Goal: Book appointment/travel/reservation

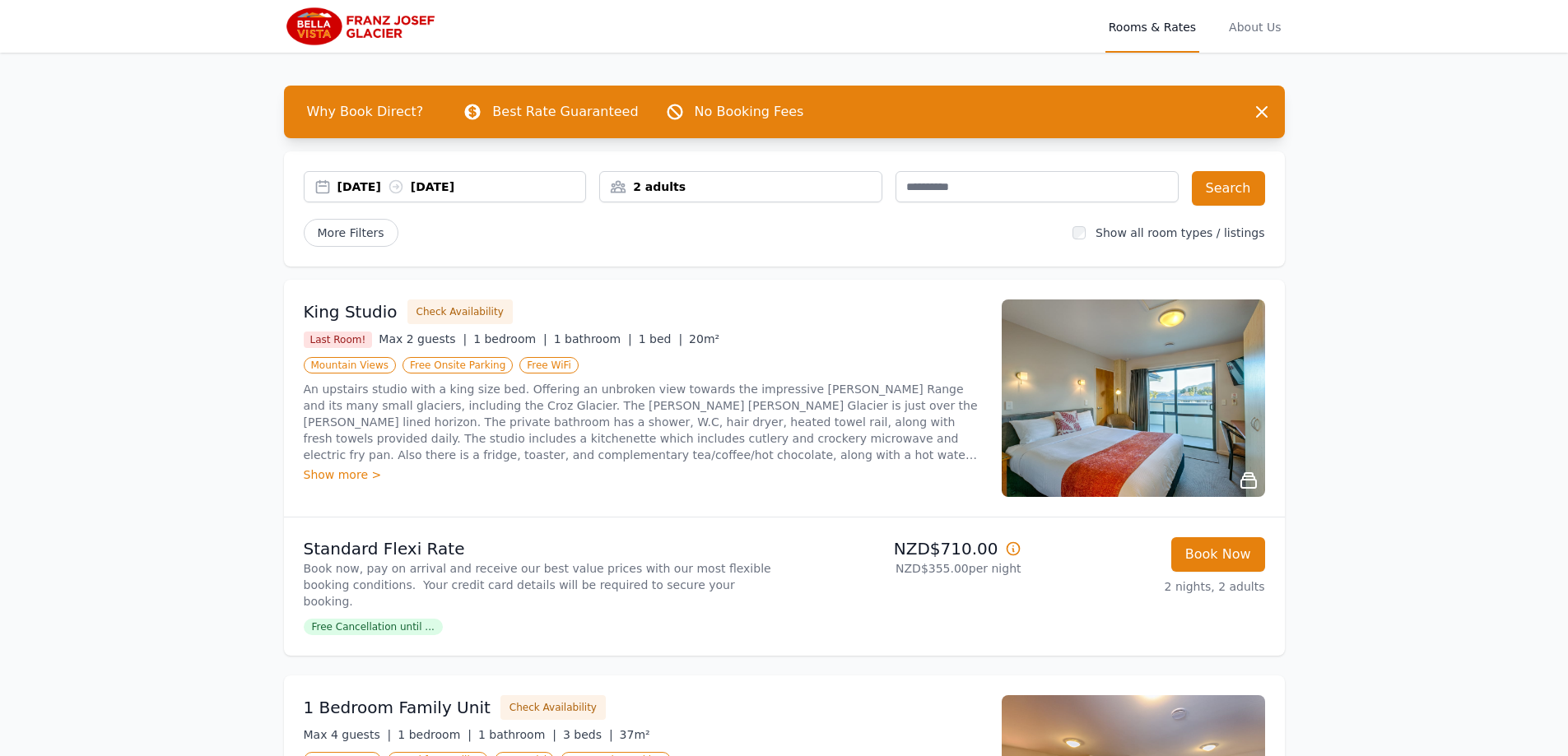
click at [401, 183] on div "[DATE] [DATE]" at bounding box center [461, 187] width 248 height 17
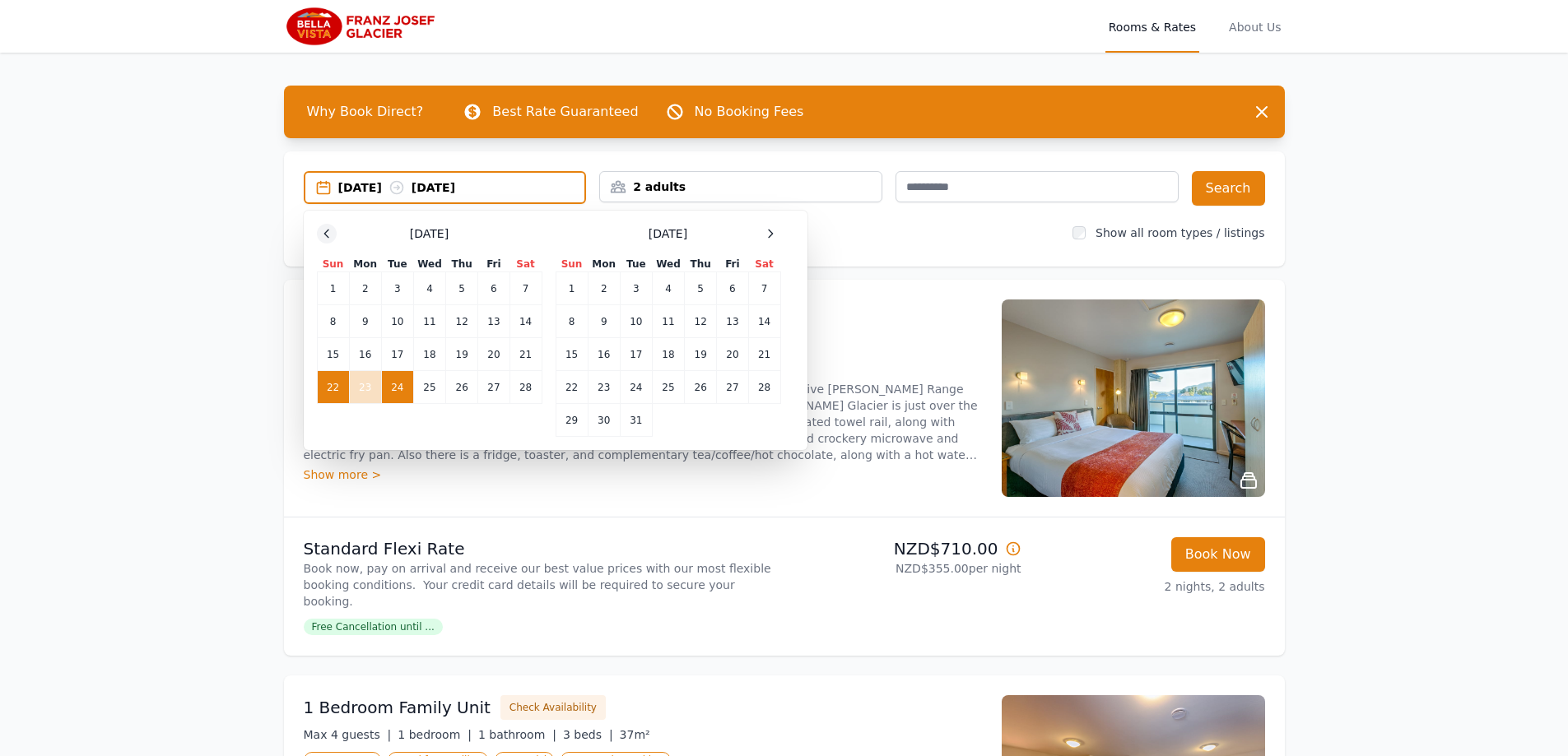
click at [326, 233] on icon at bounding box center [327, 234] width 13 height 13
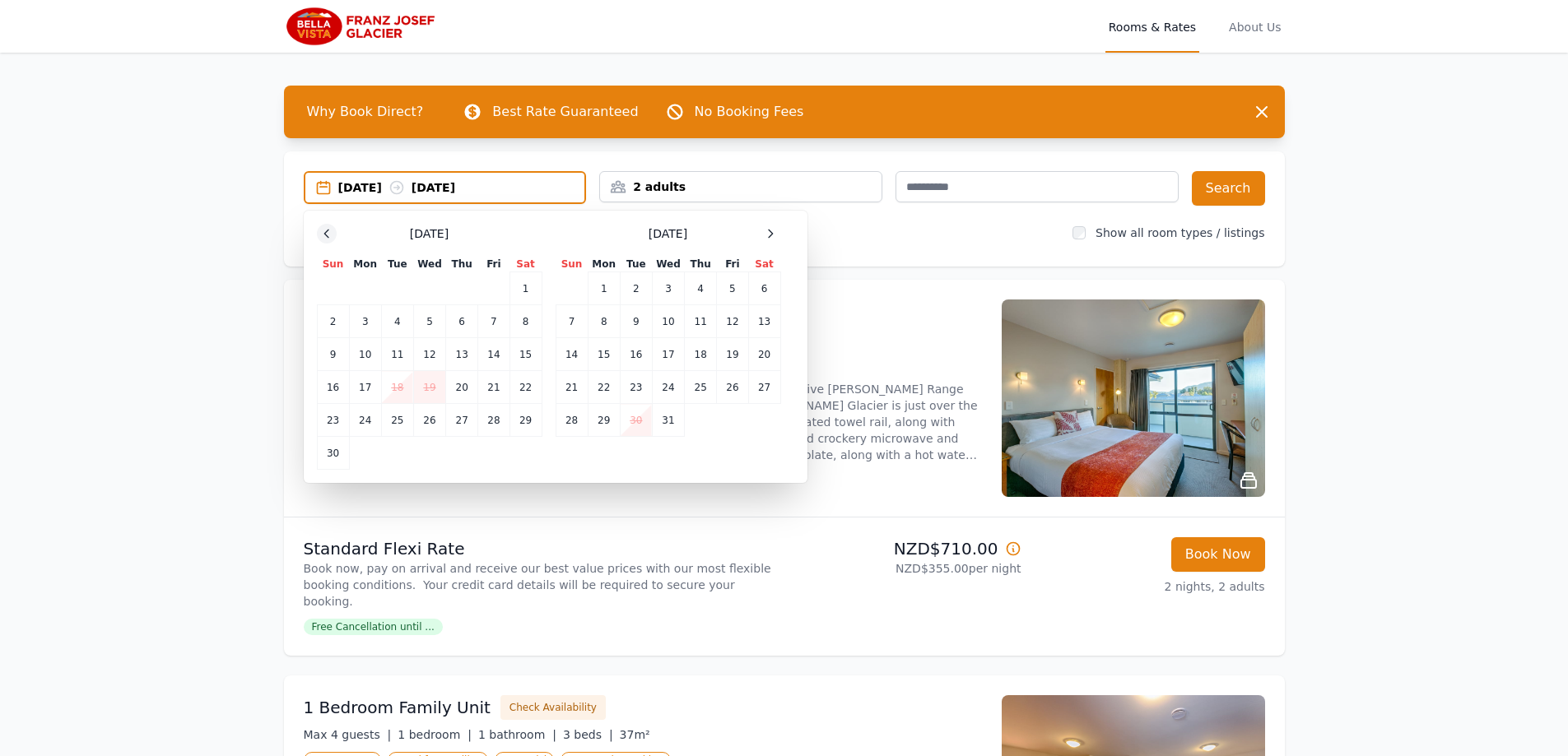
click at [326, 233] on icon at bounding box center [327, 234] width 13 height 13
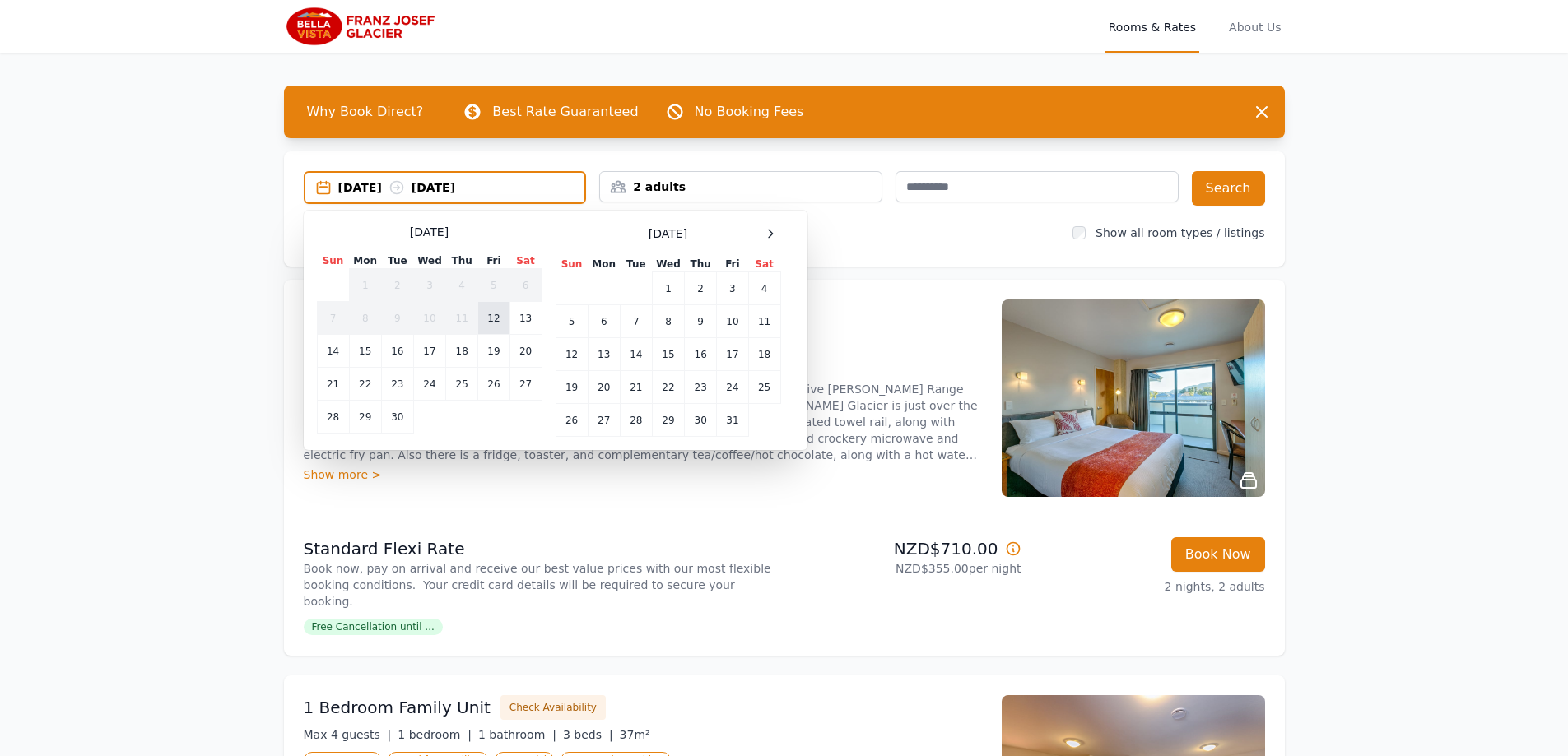
click at [489, 320] on td "12" at bounding box center [493, 318] width 31 height 33
click at [523, 315] on td "13" at bounding box center [526, 318] width 32 height 33
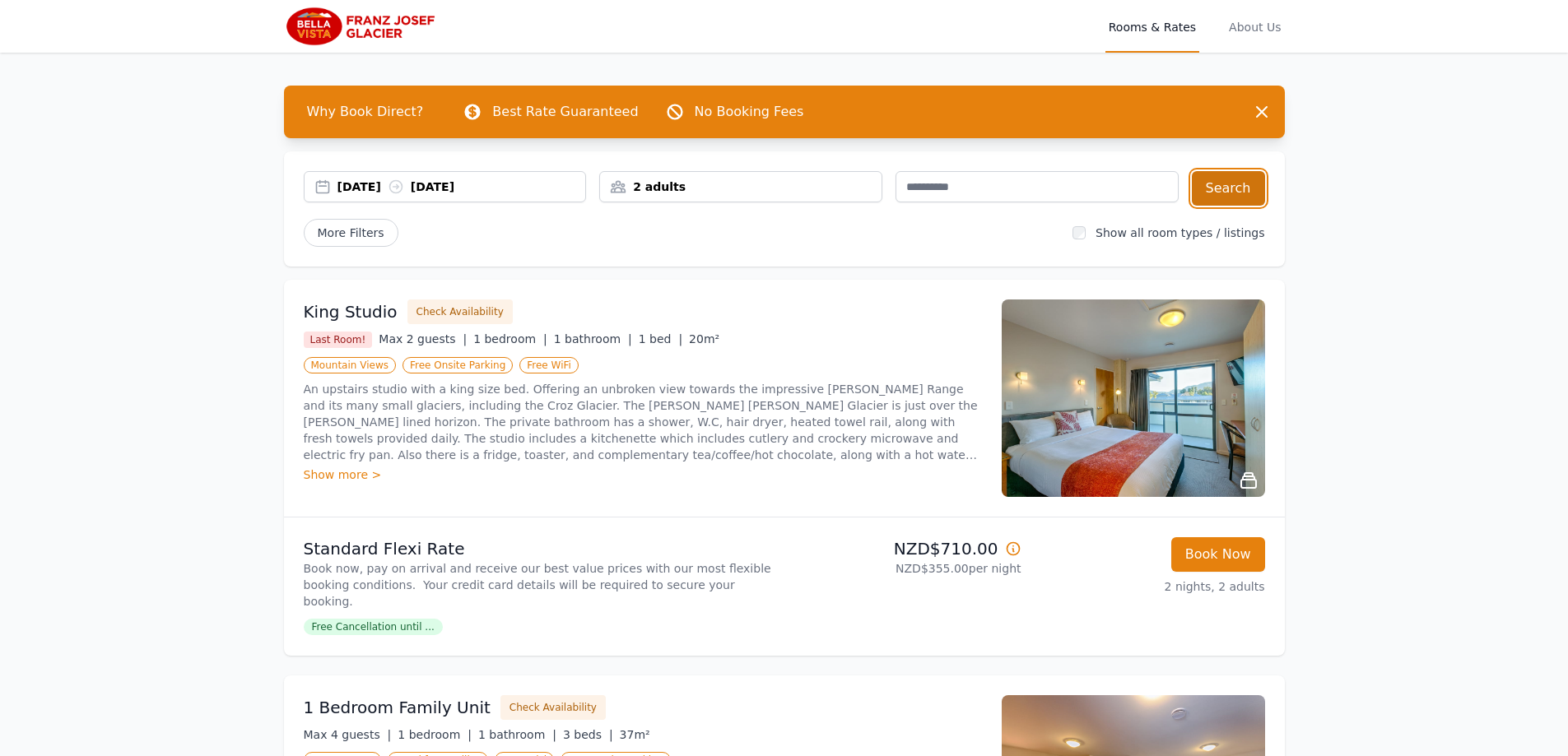
click at [1226, 181] on button "Search" at bounding box center [1228, 188] width 73 height 34
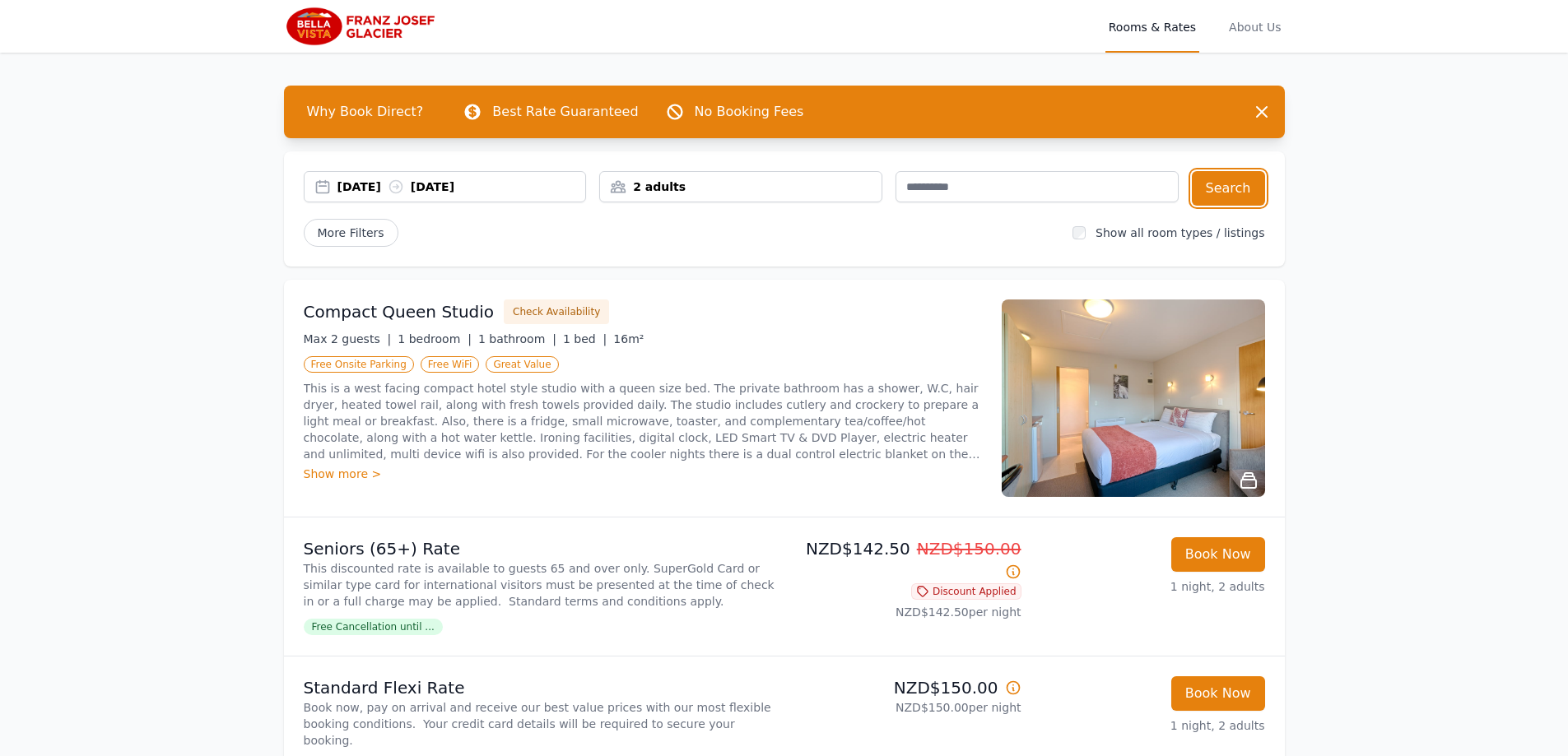
click at [505, 188] on div "[DATE] [DATE]" at bounding box center [461, 187] width 248 height 17
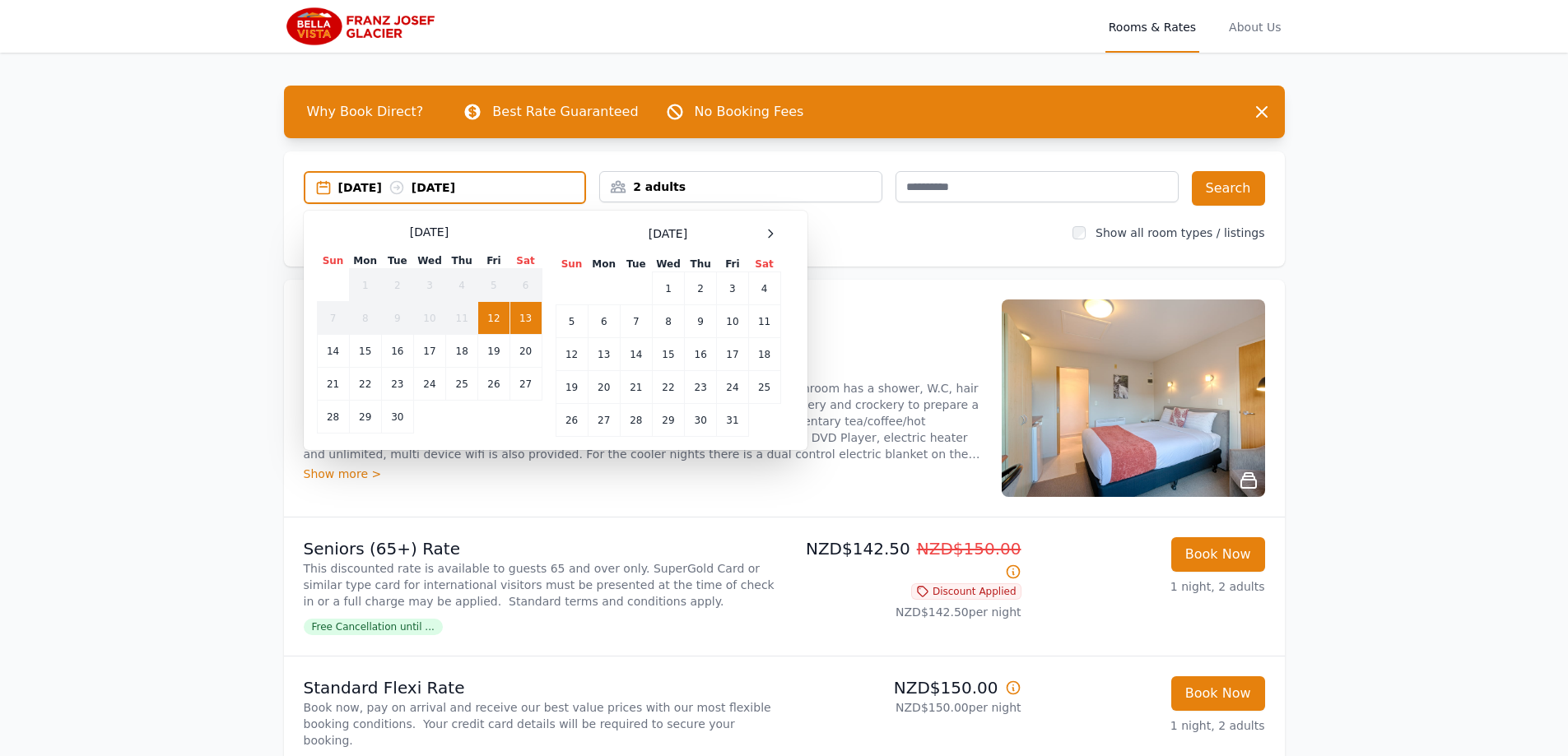
click at [522, 320] on td "13" at bounding box center [526, 318] width 32 height 33
click at [331, 356] on td "14" at bounding box center [333, 351] width 32 height 33
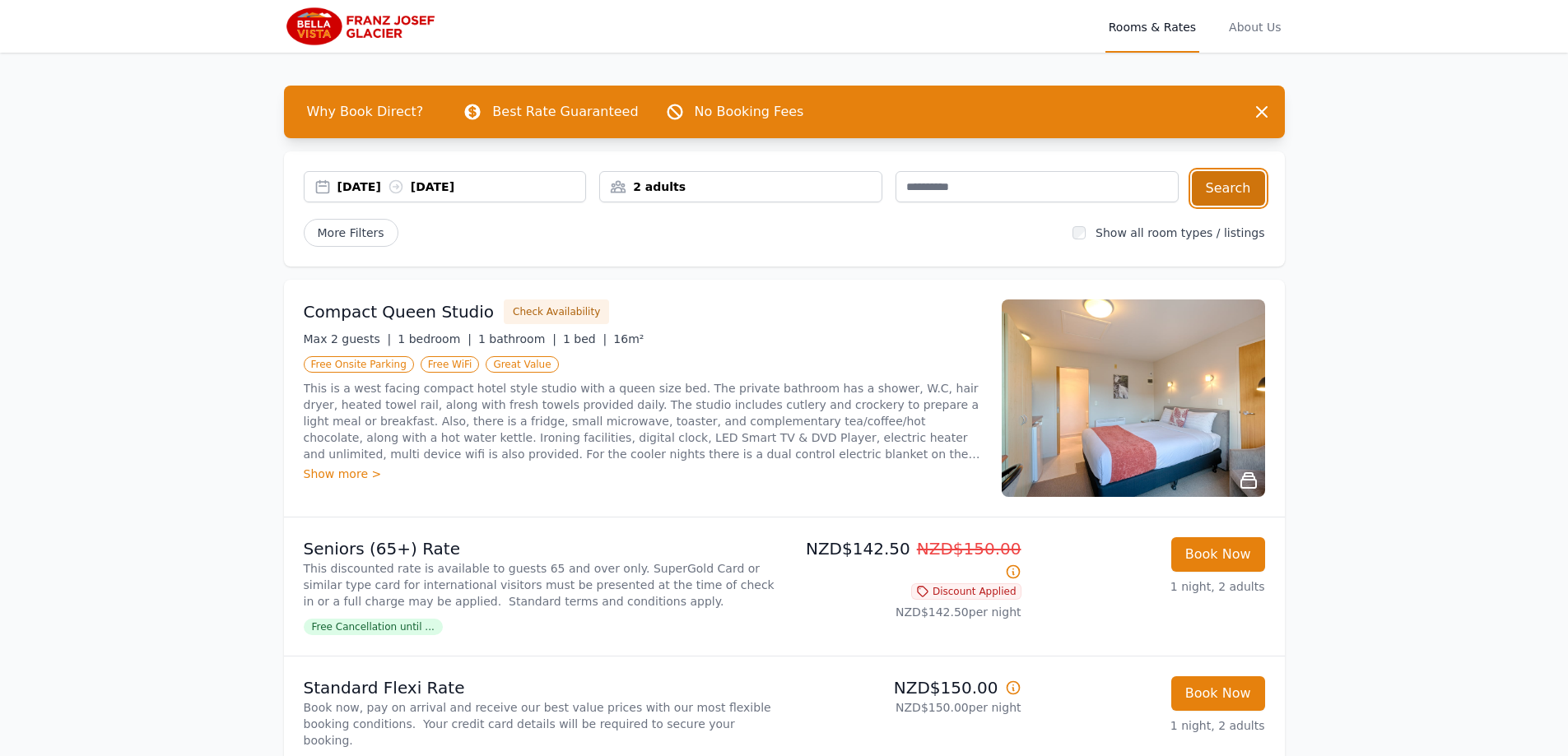
click at [1244, 193] on button "Search" at bounding box center [1228, 188] width 73 height 34
